Goal: Task Accomplishment & Management: Manage account settings

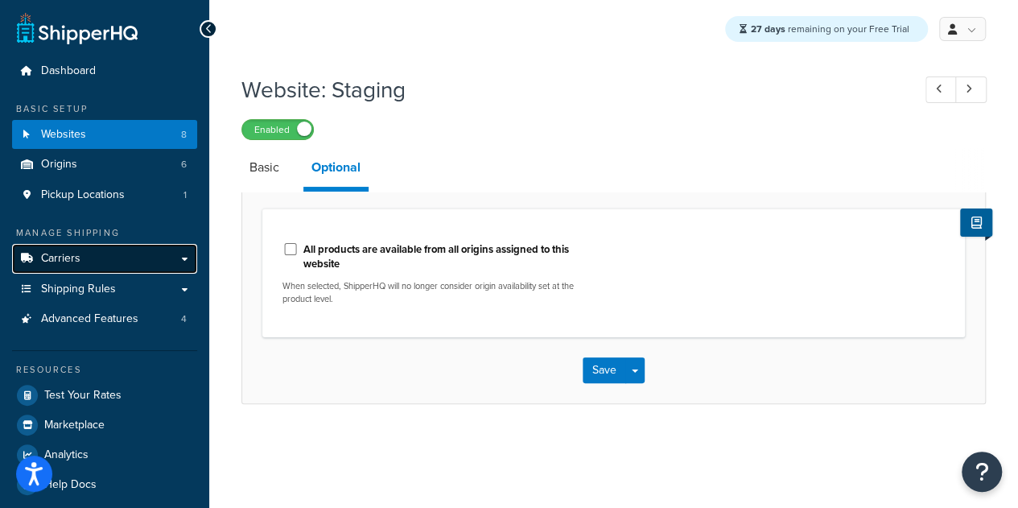
click at [171, 258] on link "Carriers" at bounding box center [104, 259] width 185 height 30
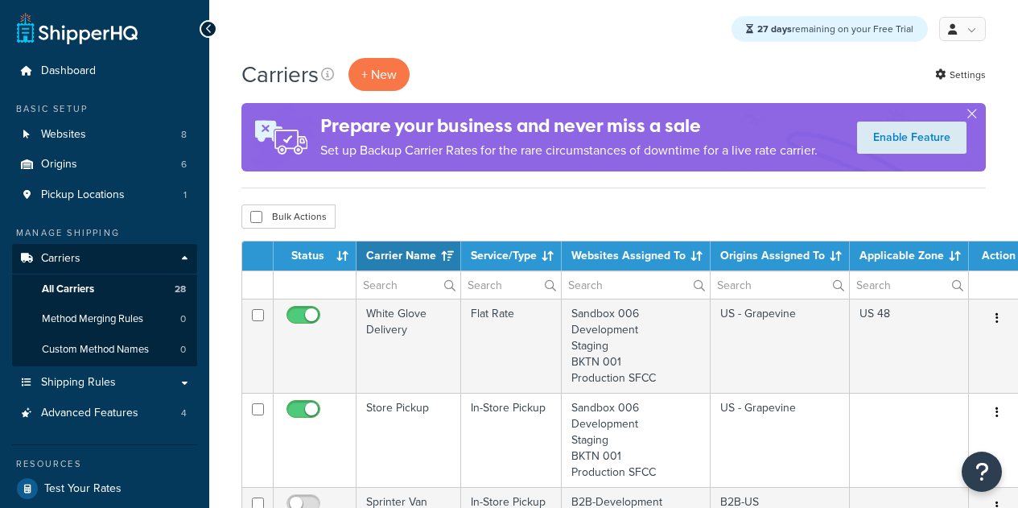
select select "15"
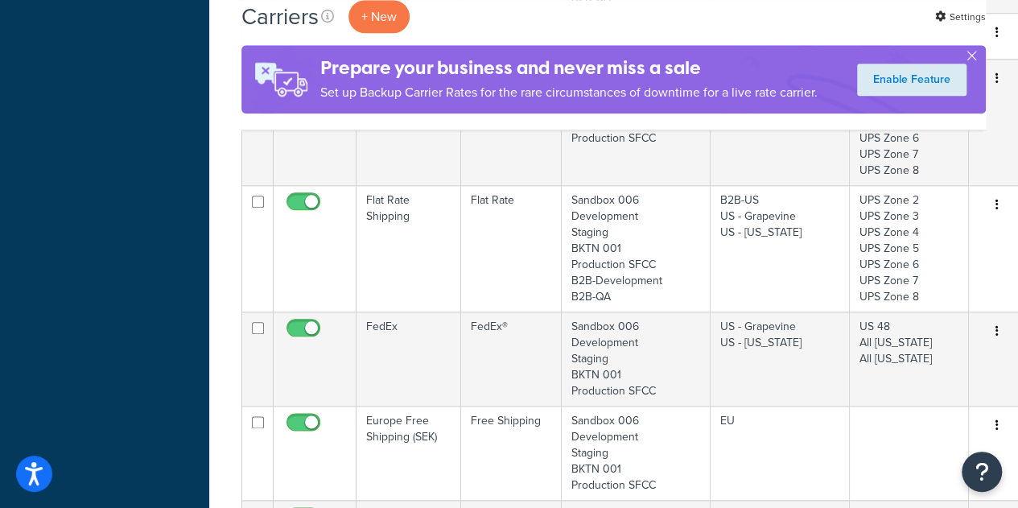
scroll to position [743, 0]
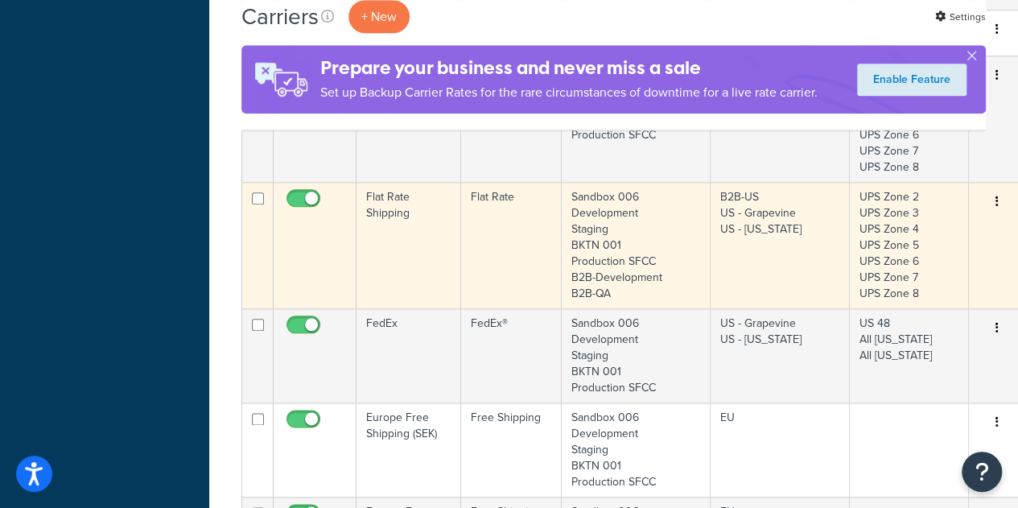
click at [475, 241] on td "Flat Rate" at bounding box center [511, 245] width 101 height 126
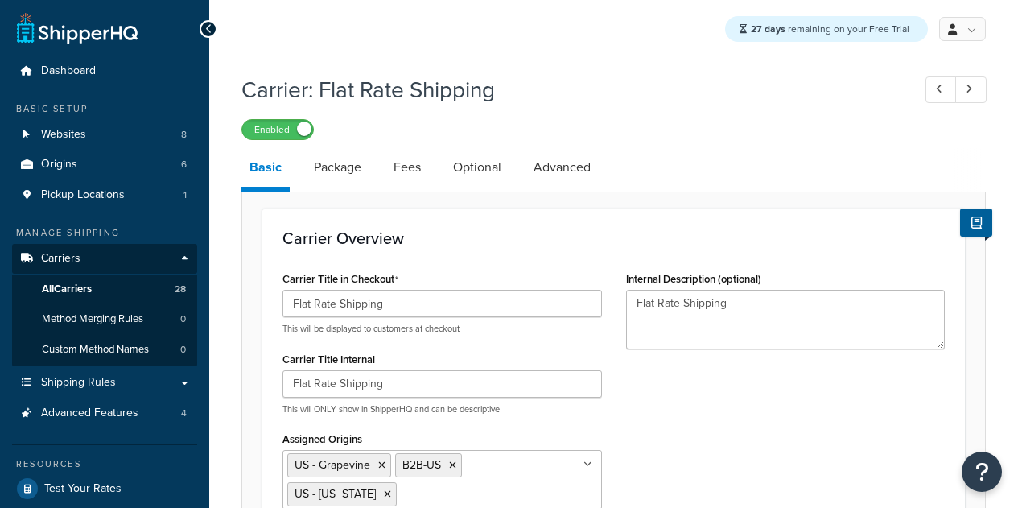
select select "flat"
click at [490, 171] on link "Optional" at bounding box center [477, 167] width 64 height 39
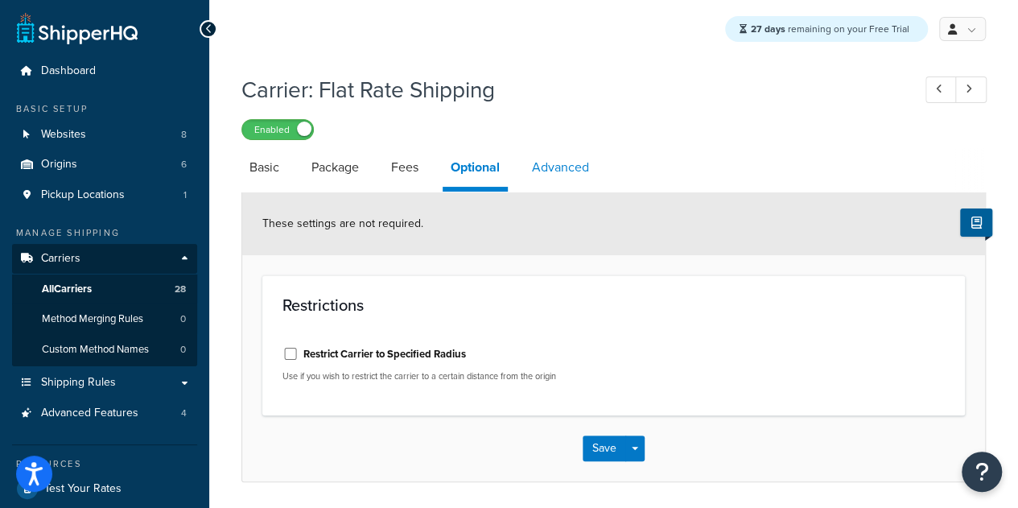
click at [570, 160] on link "Advanced" at bounding box center [560, 167] width 73 height 39
select select "false"
